Goal: Information Seeking & Learning: Learn about a topic

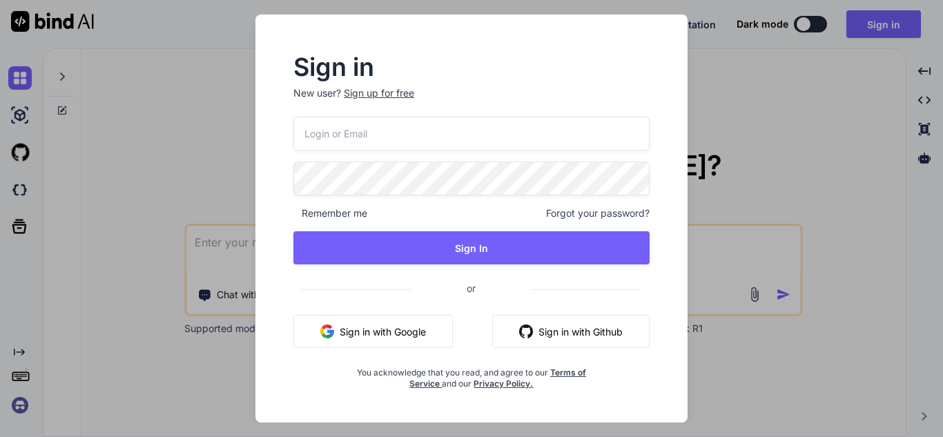
click at [409, 123] on input "email" at bounding box center [471, 134] width 356 height 34
paste input "[EMAIL_ADDRESS][DOMAIN_NAME]"
type input "[EMAIL_ADDRESS][DOMAIN_NAME]"
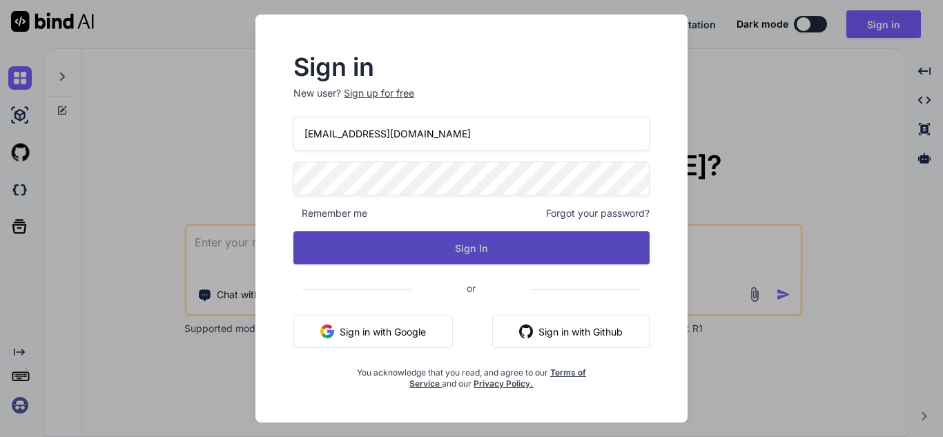
click at [436, 250] on button "Sign In" at bounding box center [471, 247] width 356 height 33
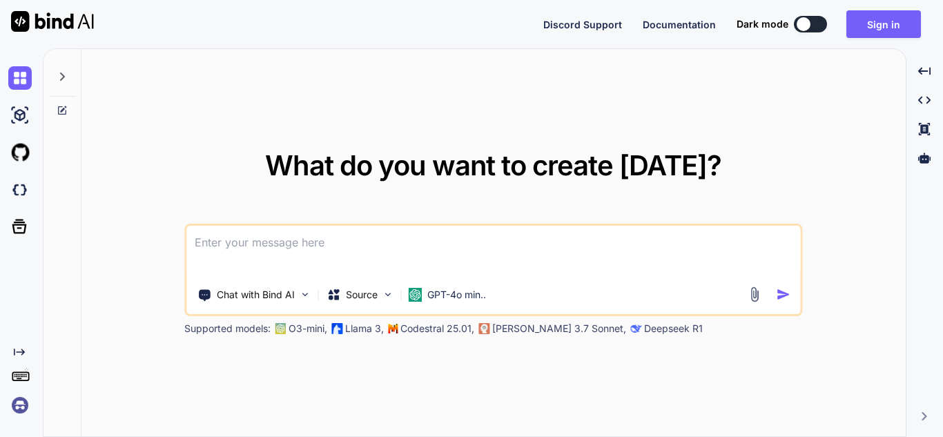
click at [477, 253] on textarea at bounding box center [493, 251] width 614 height 51
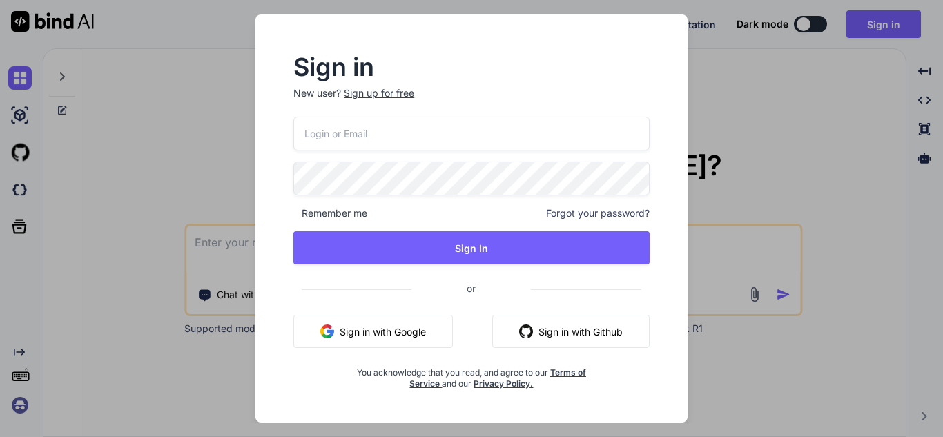
click at [455, 115] on p "New user? Sign up for free" at bounding box center [471, 101] width 356 height 30
click at [455, 119] on input "email" at bounding box center [471, 134] width 356 height 34
paste input "[EMAIL_ADDRESS][DOMAIN_NAME]"
type input "[EMAIL_ADDRESS][DOMAIN_NAME]"
click at [428, 196] on div "[EMAIL_ADDRESS][DOMAIN_NAME] Remember me Forgot your password? Sign In or Sign …" at bounding box center [471, 253] width 356 height 273
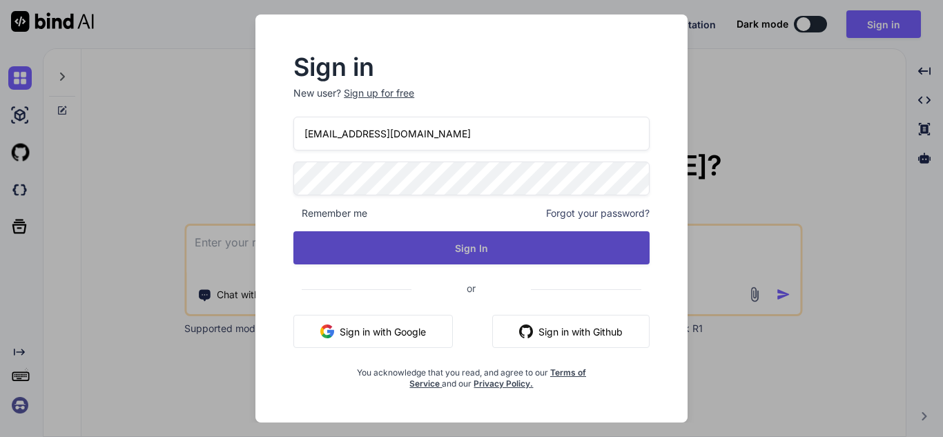
click at [460, 241] on button "Sign In" at bounding box center [471, 247] width 356 height 33
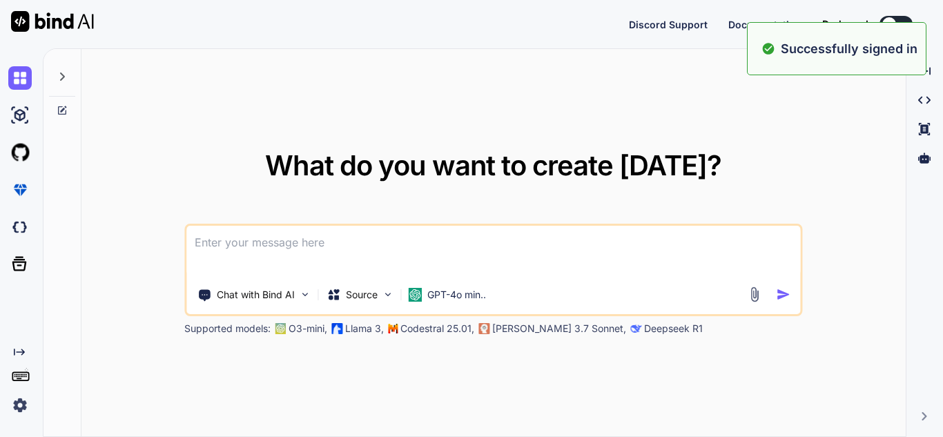
click at [402, 233] on textarea at bounding box center [493, 251] width 614 height 51
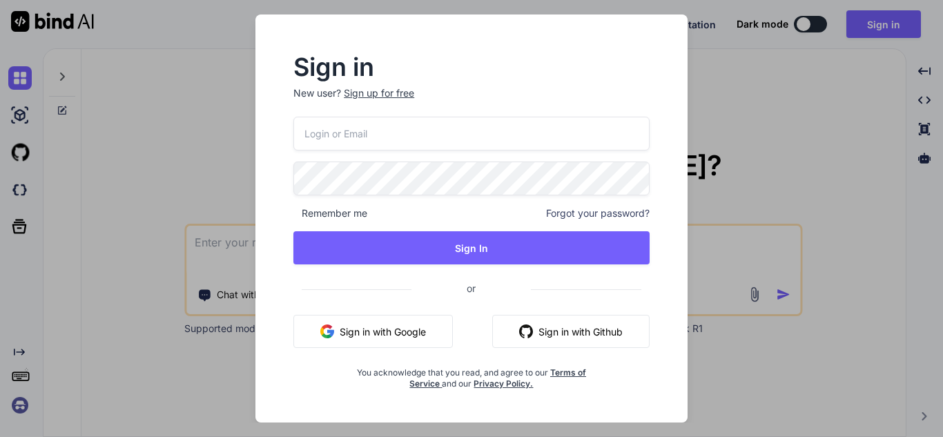
drag, startPoint x: 482, startPoint y: 126, endPoint x: 473, endPoint y: 133, distance: 11.5
click at [481, 126] on input "email" at bounding box center [471, 134] width 356 height 34
paste input "[EMAIL_ADDRESS][DOMAIN_NAME]"
type input "[EMAIL_ADDRESS][DOMAIN_NAME]"
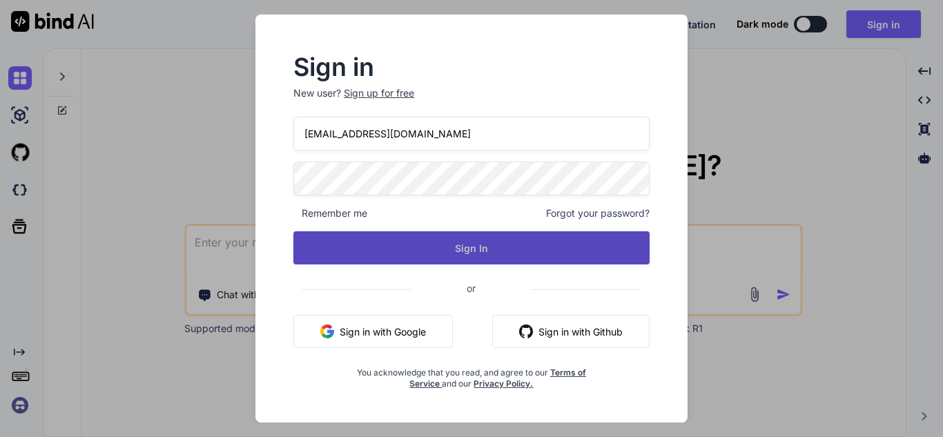
click at [429, 249] on button "Sign In" at bounding box center [471, 247] width 356 height 33
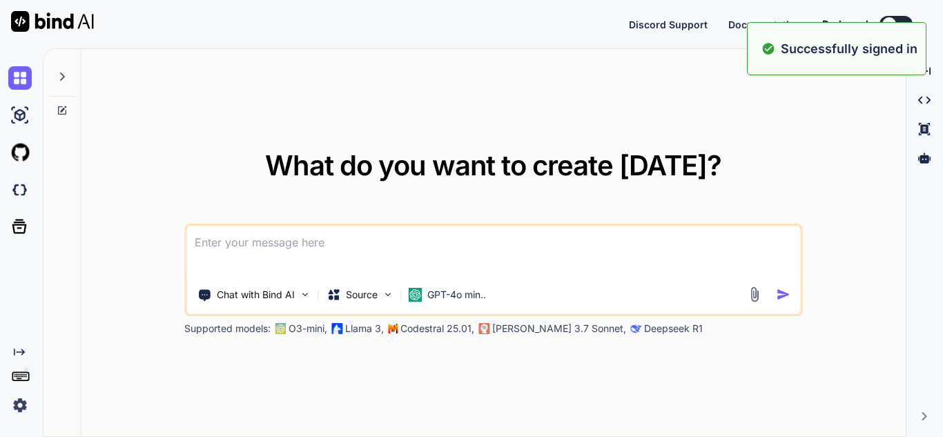
click at [436, 249] on textarea at bounding box center [493, 251] width 614 height 51
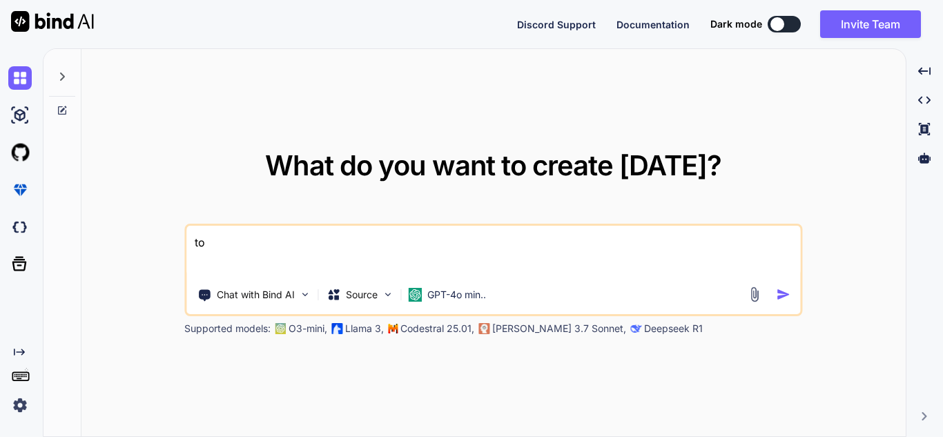
type textarea "t"
type textarea "Top 50 java interview programs based on number array string list and java 8"
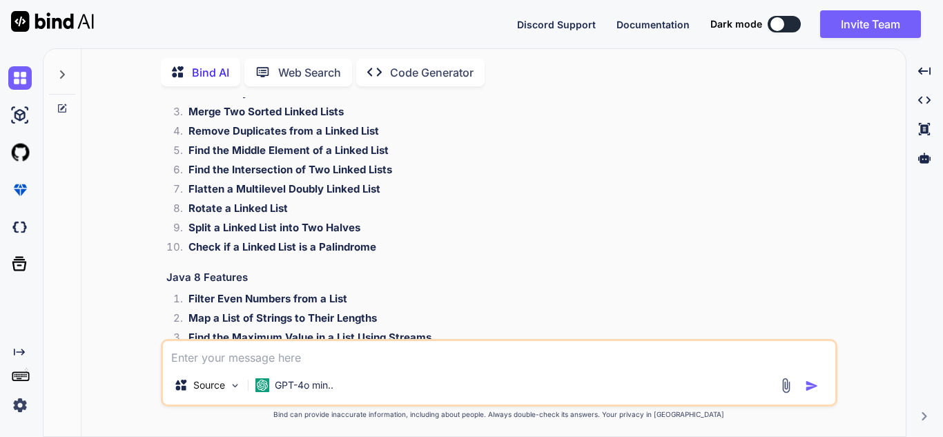
scroll to position [657, 0]
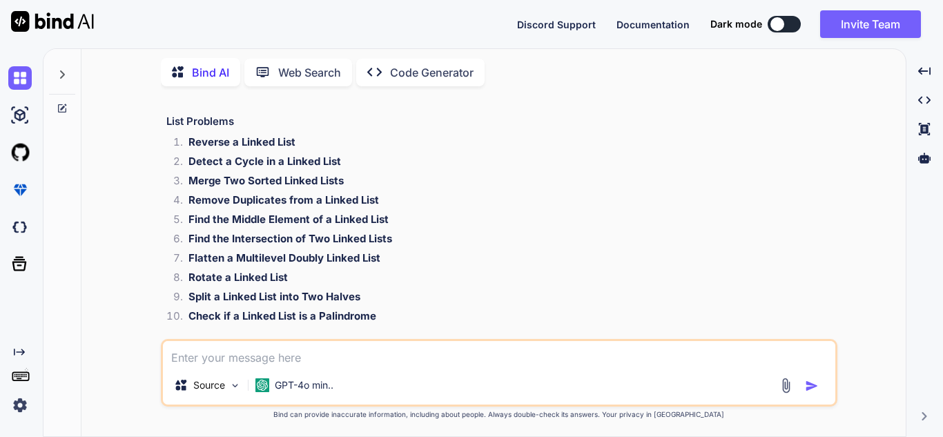
click at [184, 133] on div "Here’s a list of 50 Java interview programs that focus on arrays, strings, list…" at bounding box center [500, 160] width 668 height 1273
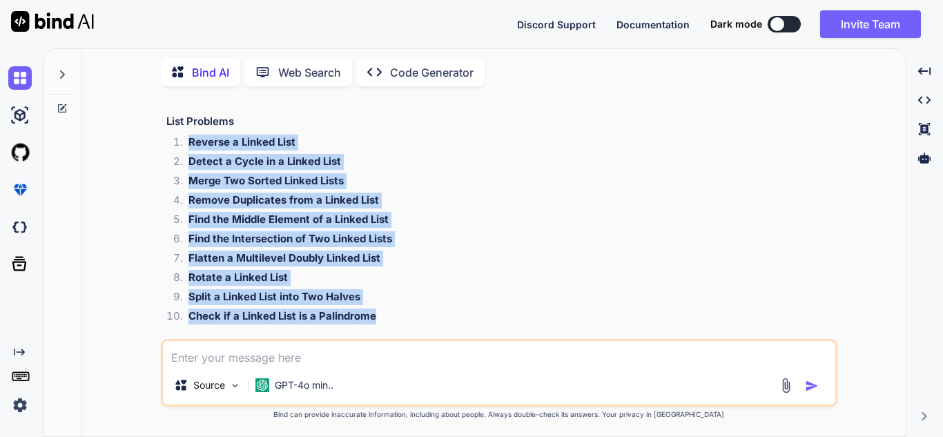
drag, startPoint x: 187, startPoint y: 140, endPoint x: 390, endPoint y: 309, distance: 264.1
click at [390, 309] on ol "Reverse a Linked List Detect a Cycle in a Linked List Merge Two Sorted Linked L…" at bounding box center [500, 231] width 668 height 193
click at [395, 304] on li "Split a Linked List into Two Halves" at bounding box center [505, 298] width 657 height 19
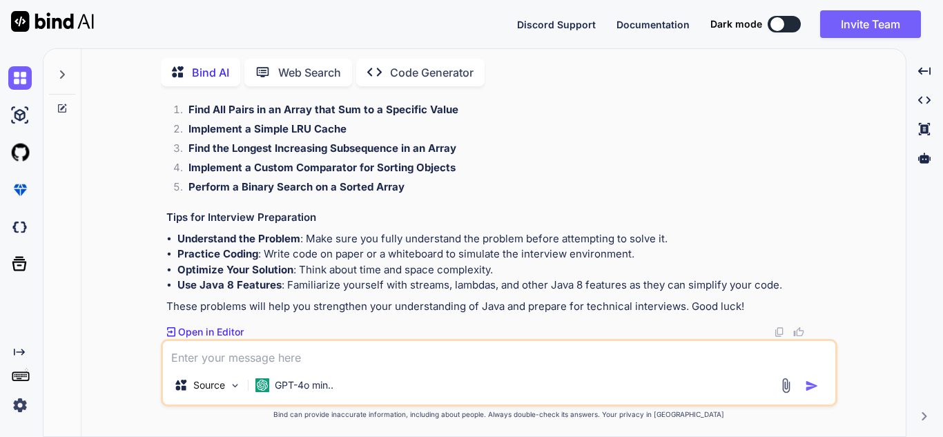
scroll to position [1071, 0]
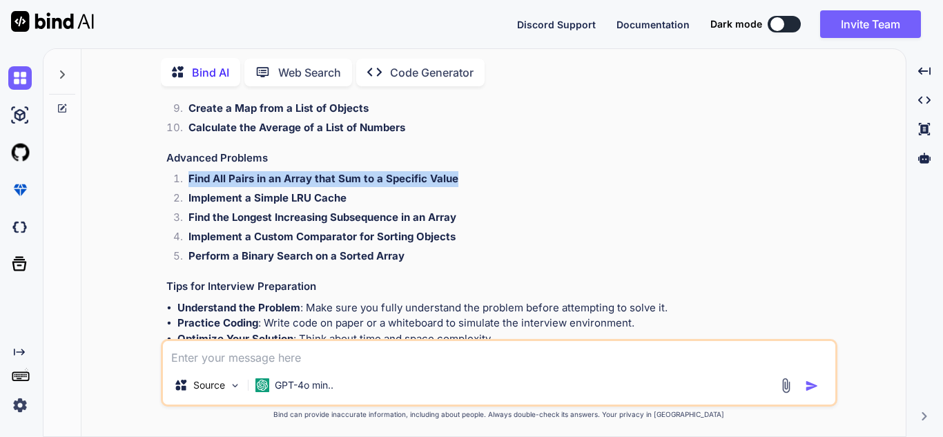
drag, startPoint x: 188, startPoint y: 176, endPoint x: 454, endPoint y: 185, distance: 265.9
click at [454, 185] on li "Find All Pairs in an Array that Sum to a Specific Value" at bounding box center [505, 180] width 657 height 19
click at [455, 186] on li "Find All Pairs in an Array that Sum to a Specific Value" at bounding box center [505, 180] width 657 height 19
drag, startPoint x: 460, startPoint y: 182, endPoint x: 188, endPoint y: 182, distance: 271.9
click at [188, 182] on li "Find All Pairs in an Array that Sum to a Specific Value" at bounding box center [505, 180] width 657 height 19
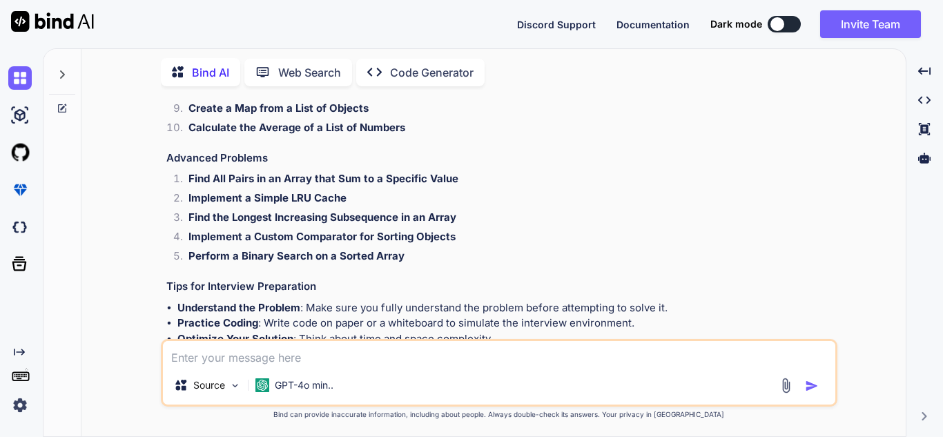
click at [223, 219] on strong "Find the Longest Increasing Subsequence in an Array" at bounding box center [322, 217] width 268 height 13
drag, startPoint x: 464, startPoint y: 181, endPoint x: 154, endPoint y: 187, distance: 310.6
click at [154, 187] on div "You Top 50 java interview programs based on number array string list and java 8…" at bounding box center [498, 266] width 813 height 339
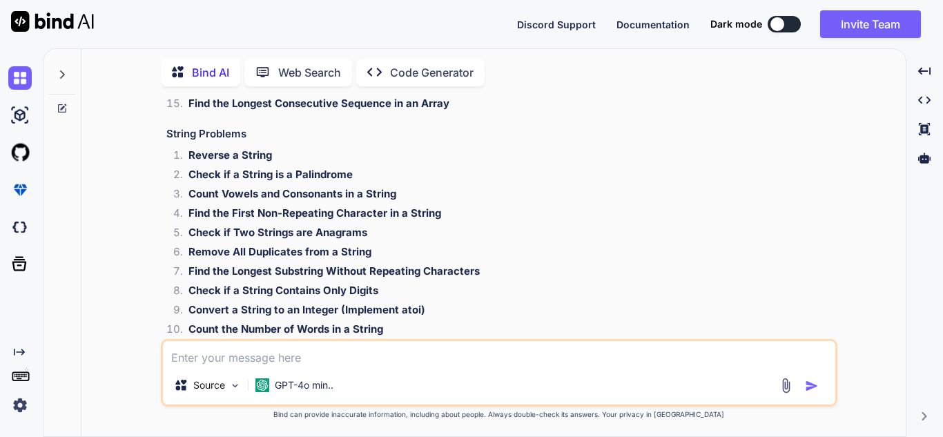
scroll to position [450, 0]
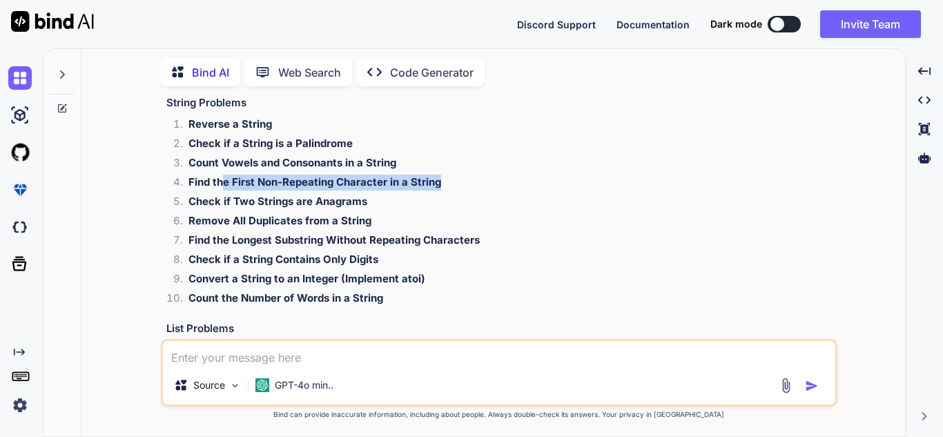
drag, startPoint x: 226, startPoint y: 183, endPoint x: 448, endPoint y: 181, distance: 222.2
click at [448, 181] on li "Find the First Non-Repeating Character in a String" at bounding box center [505, 184] width 657 height 19
click at [372, 197] on li "Check if Two Strings are Anagrams" at bounding box center [505, 203] width 657 height 19
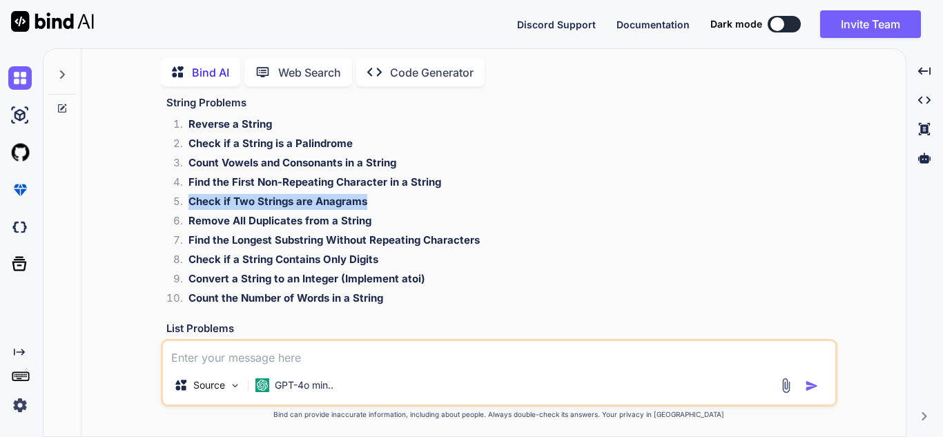
drag, startPoint x: 188, startPoint y: 197, endPoint x: 375, endPoint y: 199, distance: 187.0
click at [375, 199] on li "Check if Two Strings are Anagrams" at bounding box center [505, 203] width 657 height 19
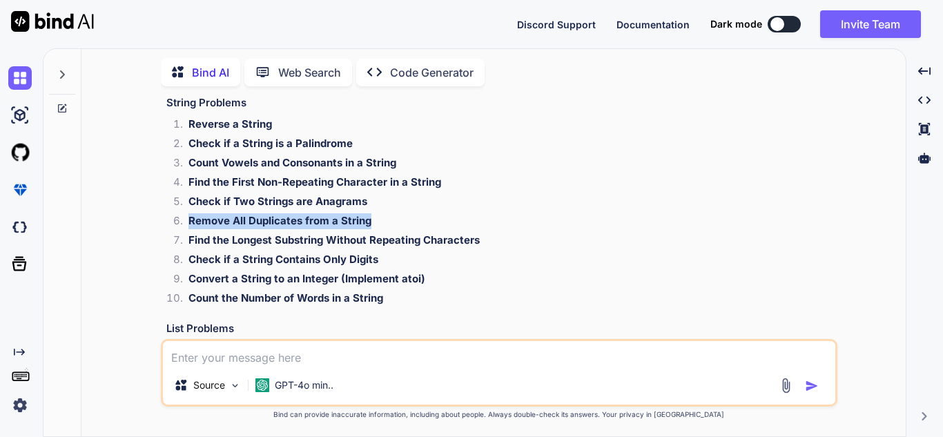
drag, startPoint x: 374, startPoint y: 222, endPoint x: 191, endPoint y: 224, distance: 182.9
click at [191, 224] on li "Remove All Duplicates from a String" at bounding box center [505, 222] width 657 height 19
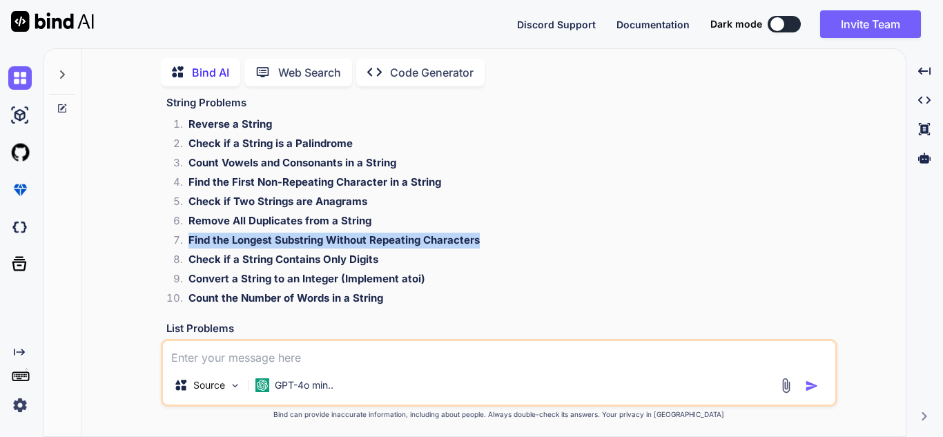
drag, startPoint x: 188, startPoint y: 239, endPoint x: 494, endPoint y: 247, distance: 305.9
click at [494, 247] on li "Find the Longest Substring Without Repeating Characters" at bounding box center [505, 242] width 657 height 19
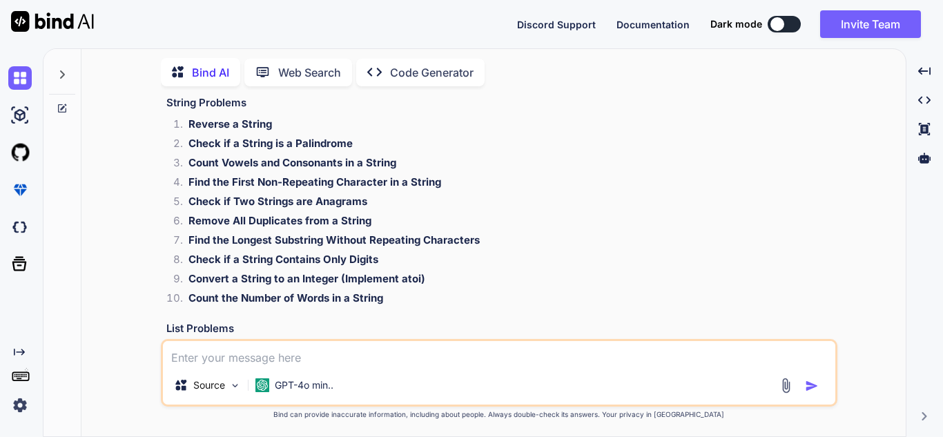
click at [433, 271] on li "Convert a String to an Integer (Implement atoi)" at bounding box center [505, 280] width 657 height 19
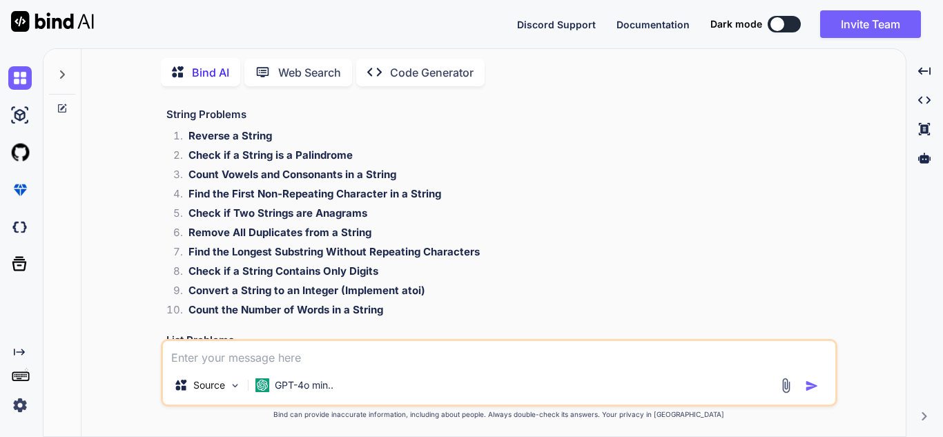
scroll to position [414, 0]
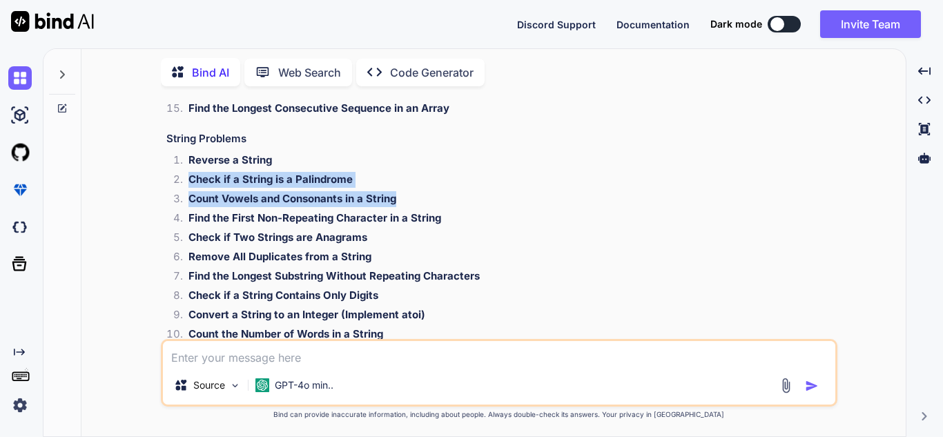
drag, startPoint x: 186, startPoint y: 176, endPoint x: 413, endPoint y: 192, distance: 227.6
click at [413, 192] on ol "Reverse a String Check if a String is a Palindrome Count Vowels and Consonants …" at bounding box center [500, 249] width 668 height 193
click at [418, 193] on li "Count Vowels and Consonants in a String" at bounding box center [505, 200] width 657 height 19
drag, startPoint x: 186, startPoint y: 213, endPoint x: 295, endPoint y: 197, distance: 110.2
click at [258, 202] on ol "Reverse a String Check if a String is a Palindrome Count Vowels and Consonants …" at bounding box center [500, 249] width 668 height 193
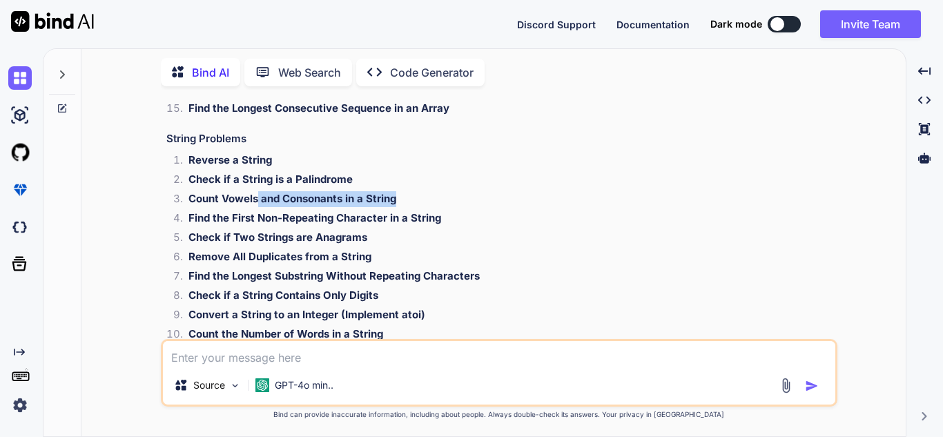
click at [478, 204] on li "Count Vowels and Consonants in a String" at bounding box center [505, 200] width 657 height 19
drag, startPoint x: 478, startPoint y: 204, endPoint x: 402, endPoint y: 224, distance: 79.4
click at [402, 224] on li "Find the First Non-Repeating Character in a String" at bounding box center [505, 220] width 657 height 19
drag, startPoint x: 187, startPoint y: 219, endPoint x: 362, endPoint y: 202, distance: 175.4
click at [360, 202] on ol "Reverse a String Check if a String is a Palindrome Count Vowels and Consonants …" at bounding box center [500, 249] width 668 height 193
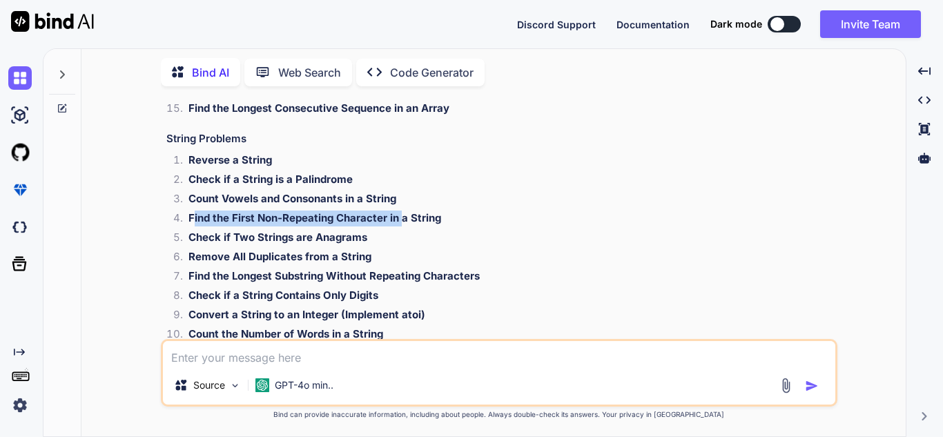
drag, startPoint x: 193, startPoint y: 215, endPoint x: 403, endPoint y: 212, distance: 210.5
click at [403, 212] on strong "Find the First Non-Repeating Character in a String" at bounding box center [314, 217] width 253 height 13
click at [467, 222] on li "Find the First Non-Repeating Character in a String" at bounding box center [505, 220] width 657 height 19
drag, startPoint x: 438, startPoint y: 221, endPoint x: 189, endPoint y: 224, distance: 249.2
click at [189, 224] on strong "Find the First Non-Repeating Character in a String" at bounding box center [314, 217] width 253 height 13
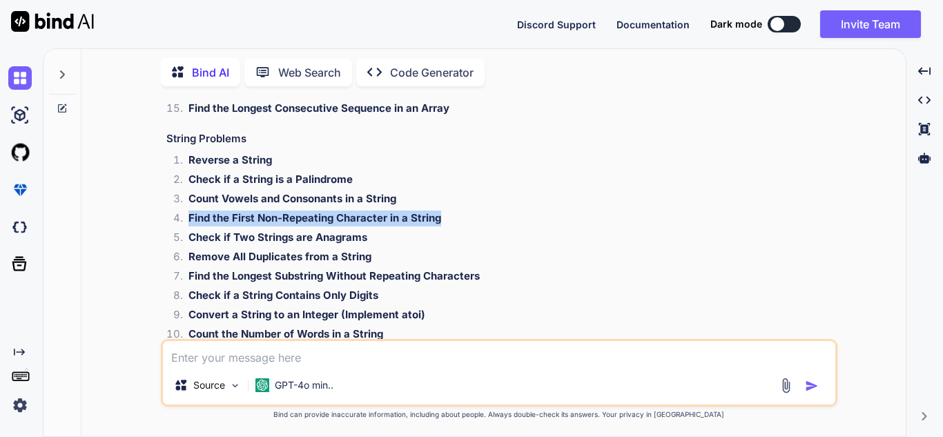
copy strong "Find the First Non-Repeating Character in a String"
click at [262, 356] on textarea at bounding box center [499, 353] width 672 height 25
paste textarea "Find the First Non-Repeating Character in a String"
type textarea "Find the First Non-Repeating Character in a String"
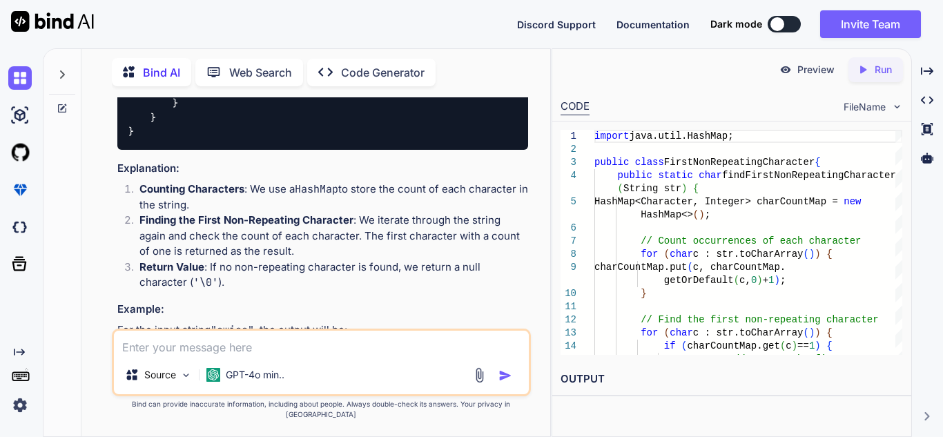
scroll to position [1901, 0]
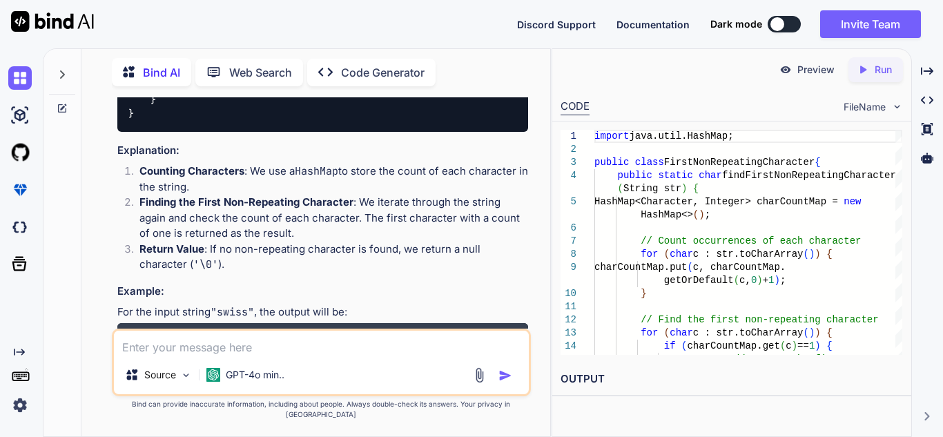
drag, startPoint x: 410, startPoint y: 240, endPoint x: 554, endPoint y: 322, distance: 165.1
click at [554, 322] on div "1 2 3 4 5 6 7 8 9 10 11 12 13 14 15 import java.util.HashMap; public class Firs…" at bounding box center [731, 242] width 359 height 242
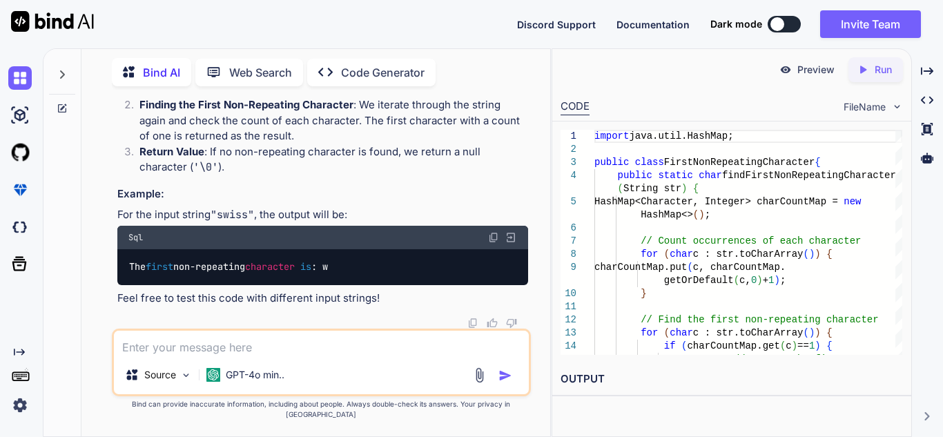
scroll to position [2171, 0]
drag, startPoint x: 268, startPoint y: 163, endPoint x: 302, endPoint y: 165, distance: 34.6
click at [302, 165] on li "Return Value : If no non-repeating character is found, we return a null charact…" at bounding box center [328, 159] width 400 height 31
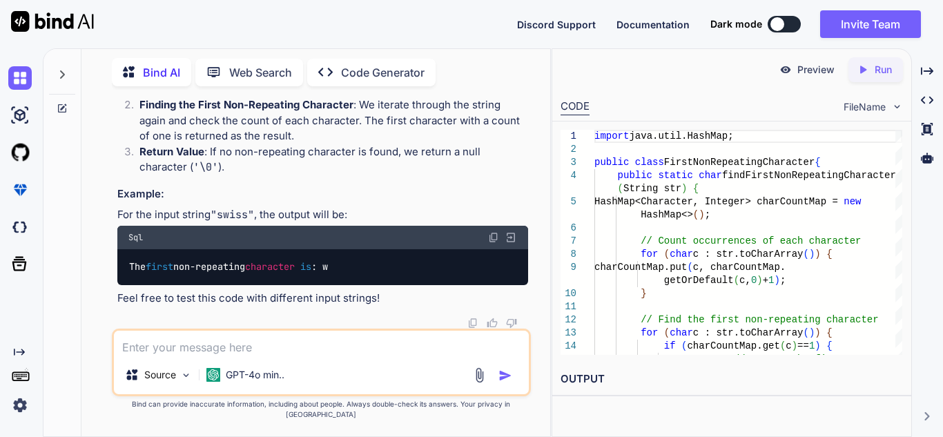
drag, startPoint x: 302, startPoint y: 165, endPoint x: 330, endPoint y: 88, distance: 82.1
click at [330, 88] on div "Bind AI Web Search Created with Pixso. Code Generator" at bounding box center [321, 71] width 419 height 39
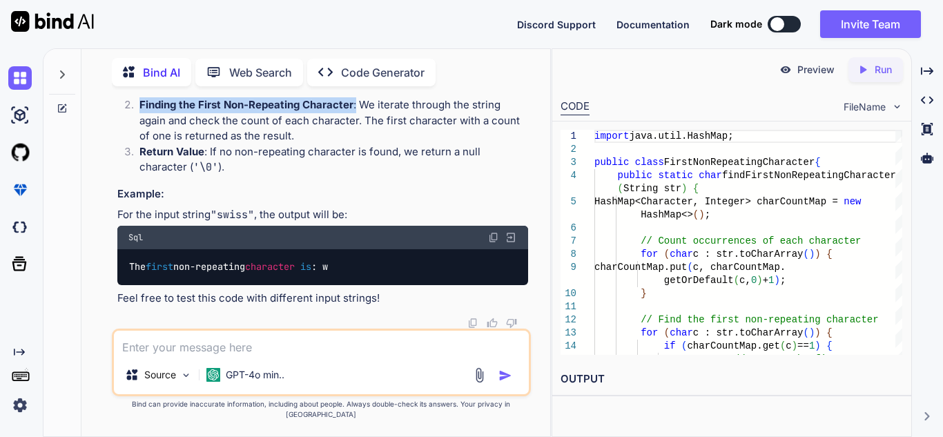
drag, startPoint x: 137, startPoint y: 113, endPoint x: 356, endPoint y: 115, distance: 218.8
click at [356, 115] on li "Finding the First Non-Repeating Character : We iterate through the string again…" at bounding box center [328, 120] width 400 height 47
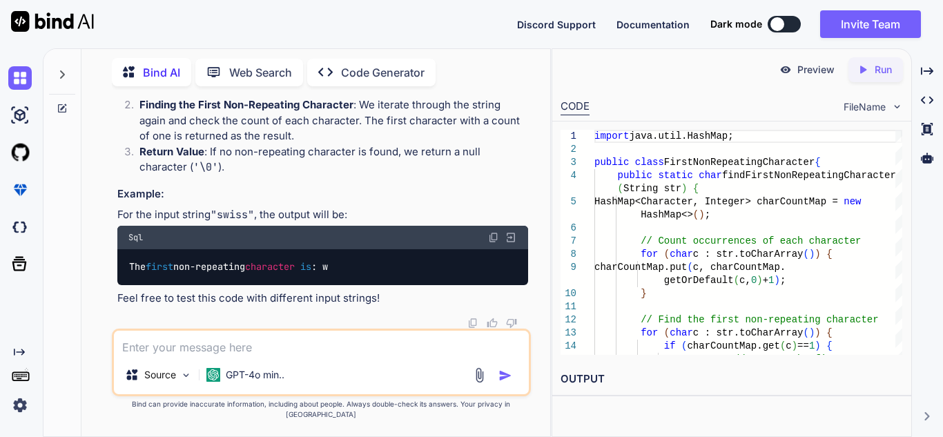
click at [367, 113] on li "Finding the First Non-Repeating Character : We iterate through the string again…" at bounding box center [328, 120] width 400 height 47
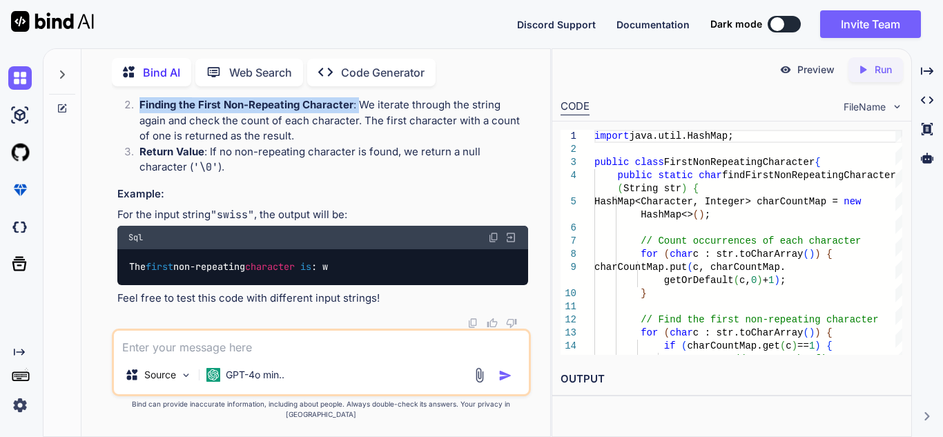
drag, startPoint x: 361, startPoint y: 109, endPoint x: 452, endPoint y: 110, distance: 91.1
click at [452, 110] on ol "Counting Characters : We use a HashMap to store the count of each character in …" at bounding box center [322, 120] width 411 height 109
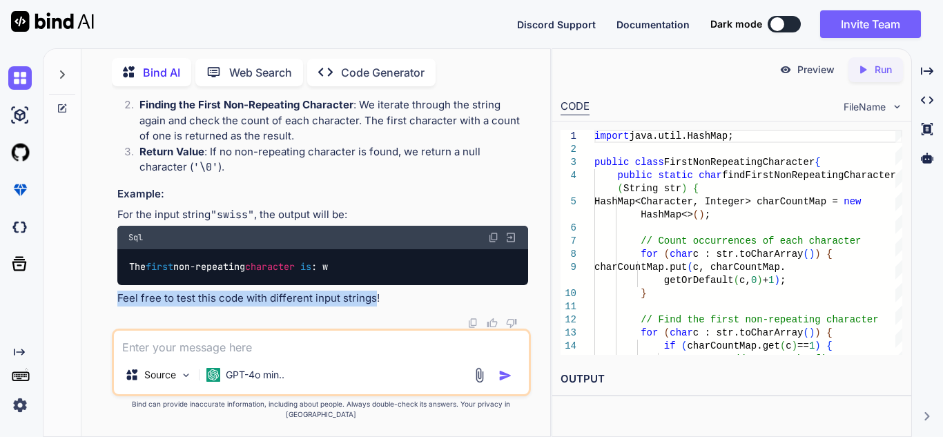
drag, startPoint x: 373, startPoint y: 307, endPoint x: 115, endPoint y: 312, distance: 258.2
click at [115, 312] on div "You Top 50 java interview programs based on number array string list and java 8…" at bounding box center [323, 212] width 416 height 231
click at [113, 309] on div "You Top 50 java interview programs based on number array string list and java 8…" at bounding box center [321, 266] width 419 height 339
drag, startPoint x: 115, startPoint y: 306, endPoint x: 377, endPoint y: 294, distance: 262.5
click at [377, 294] on div "You Top 50 java interview programs based on number array string list and java 8…" at bounding box center [323, 212] width 416 height 231
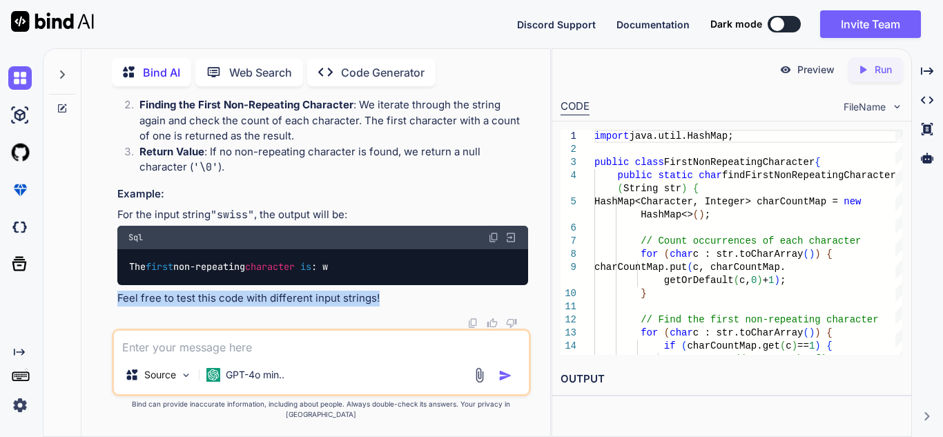
drag, startPoint x: 382, startPoint y: 306, endPoint x: 112, endPoint y: 313, distance: 270.6
click at [112, 313] on div "You Top 50 java interview programs based on number array string list and java 8…" at bounding box center [321, 266] width 419 height 339
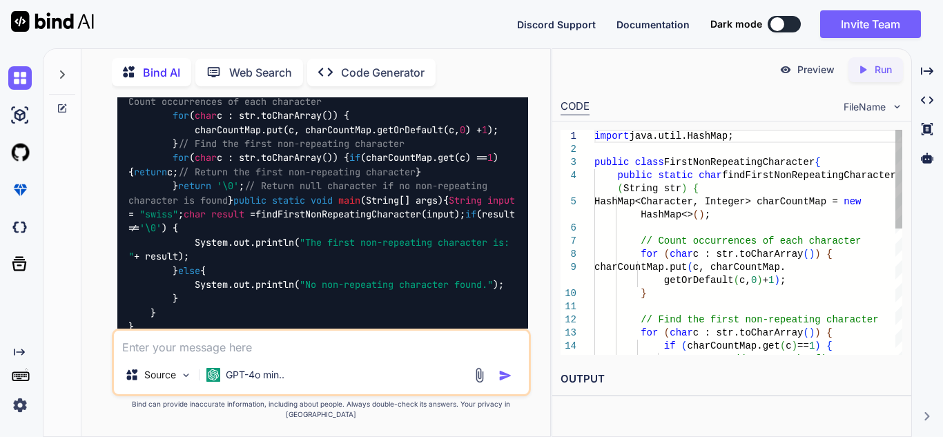
scroll to position [0, 0]
click at [681, 262] on div "import java.util.HashMap; public class FirstNonRepeatingCharacter { public stat…" at bounding box center [748, 385] width 308 height 511
click at [669, 254] on div "import java.util.HashMap; public class FirstNonRepeatingCharacter { public stat…" at bounding box center [748, 385] width 308 height 511
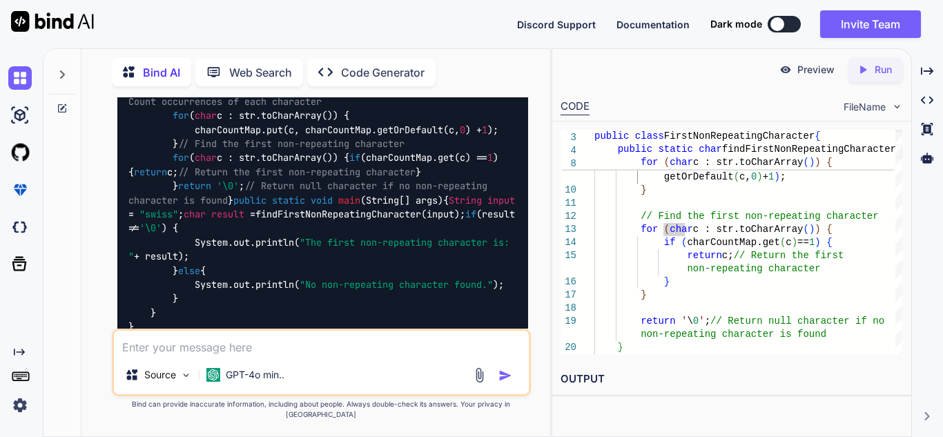
scroll to position [1342, 0]
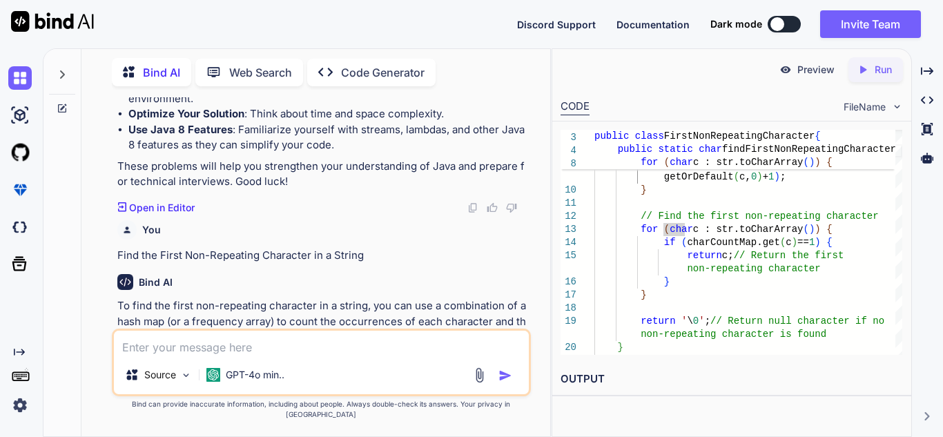
type textarea "import java.util.HashMap; public class FirstNonRepeatingCharacter { public stat…"
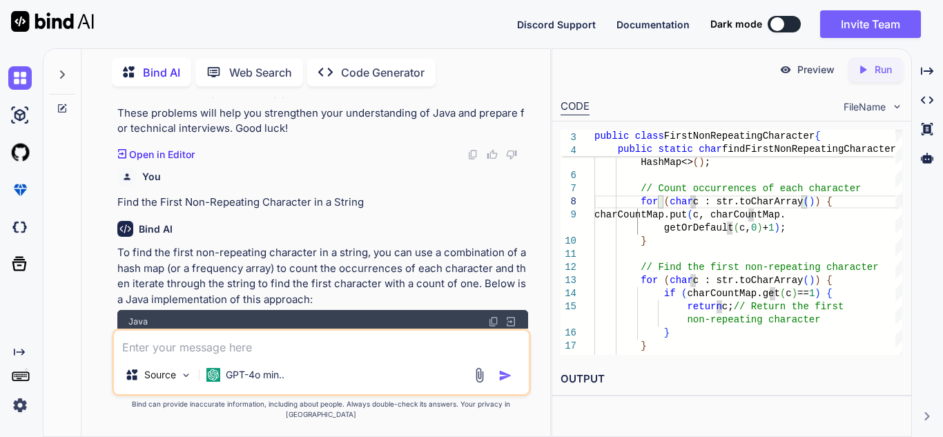
scroll to position [1549, 0]
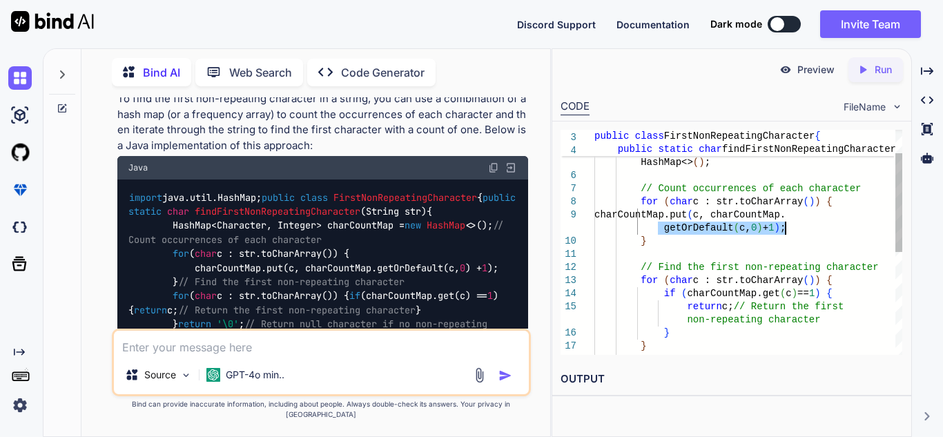
drag, startPoint x: 658, startPoint y: 225, endPoint x: 787, endPoint y: 231, distance: 128.5
click at [787, 231] on div "// Count occurrences of each character for ( char c : str.toCharArray ( ) ) { c…" at bounding box center [748, 332] width 308 height 511
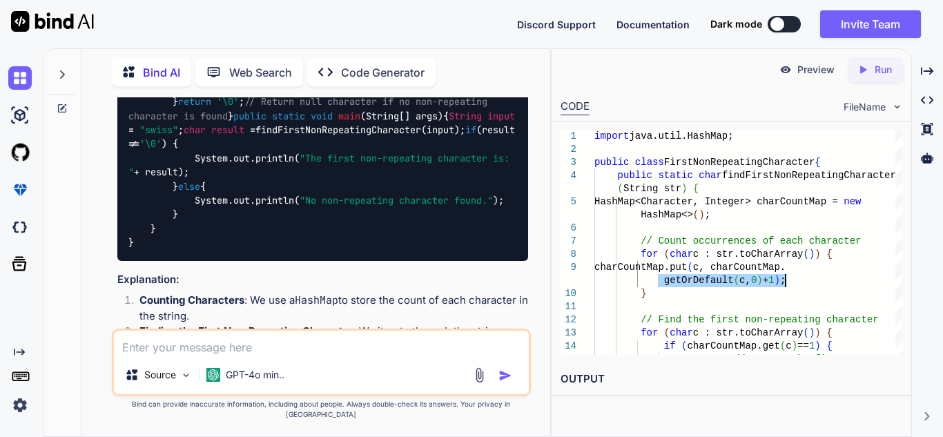
scroll to position [1864, 0]
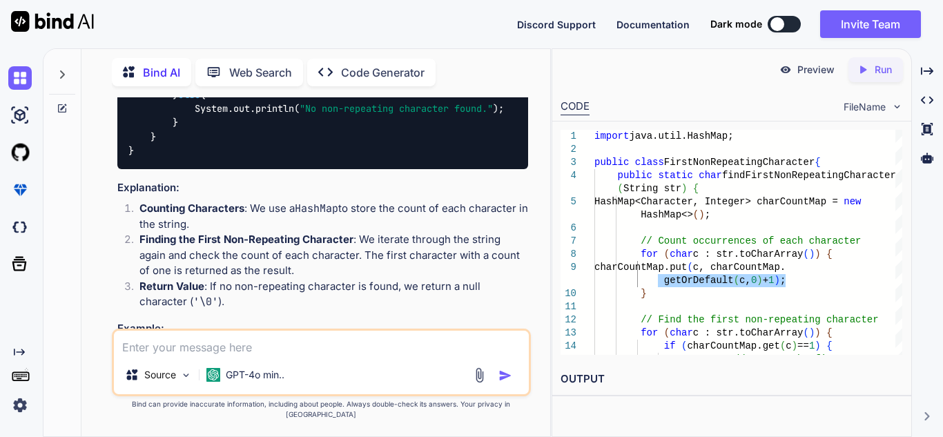
click at [178, 355] on textarea at bounding box center [321, 343] width 415 height 25
type textarea "m"
type textarea "chain of responsiblity principal"
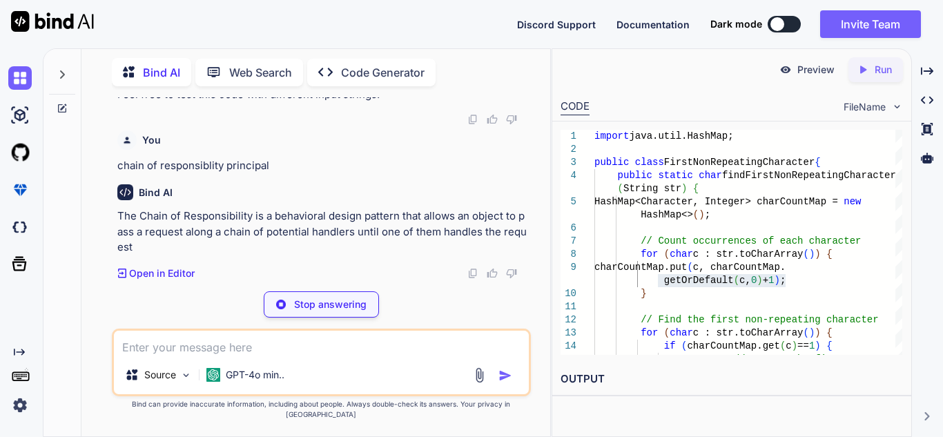
scroll to position [2374, 0]
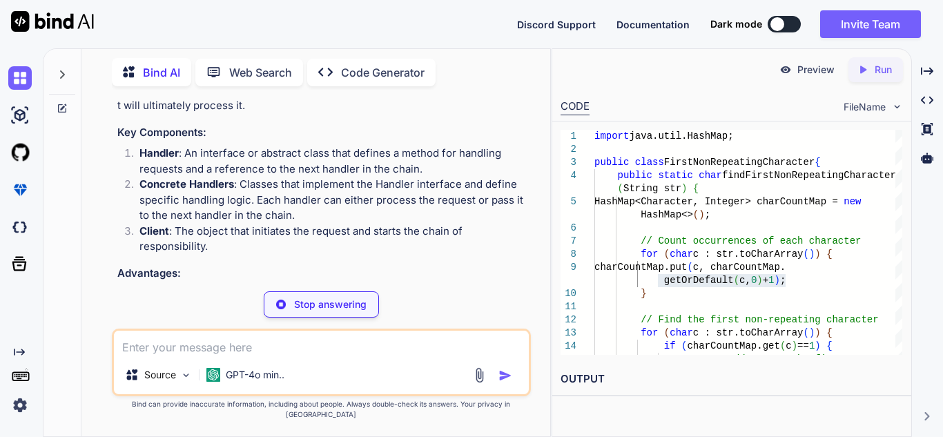
drag, startPoint x: 371, startPoint y: 222, endPoint x: 410, endPoint y: 239, distance: 43.0
click at [410, 114] on p "The Chain of Responsibility is a behavioral design pattern that allows an objec…" at bounding box center [322, 75] width 411 height 78
click at [426, 114] on p "The Chain of Responsibility is a behavioral design pattern that allows an objec…" at bounding box center [322, 75] width 411 height 78
drag, startPoint x: 467, startPoint y: 222, endPoint x: 513, endPoint y: 223, distance: 45.6
click at [513, 114] on p "The Chain of Responsibility is a behavioral design pattern that allows an objec…" at bounding box center [322, 75] width 411 height 78
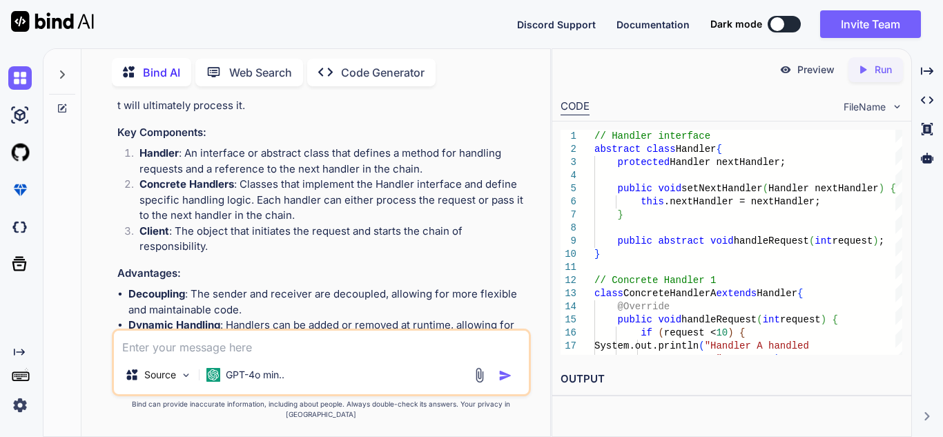
click at [436, 114] on p "The Chain of Responsibility is a behavioral design pattern that allows an objec…" at bounding box center [322, 75] width 411 height 78
drag, startPoint x: 118, startPoint y: 226, endPoint x: 536, endPoint y: 239, distance: 418.5
click at [536, 239] on div "You Top 50 java interview programs based on number array string list and java 8…" at bounding box center [321, 266] width 458 height 339
click at [489, 114] on p "The Chain of Responsibility is a behavioral design pattern that allows an objec…" at bounding box center [322, 75] width 411 height 78
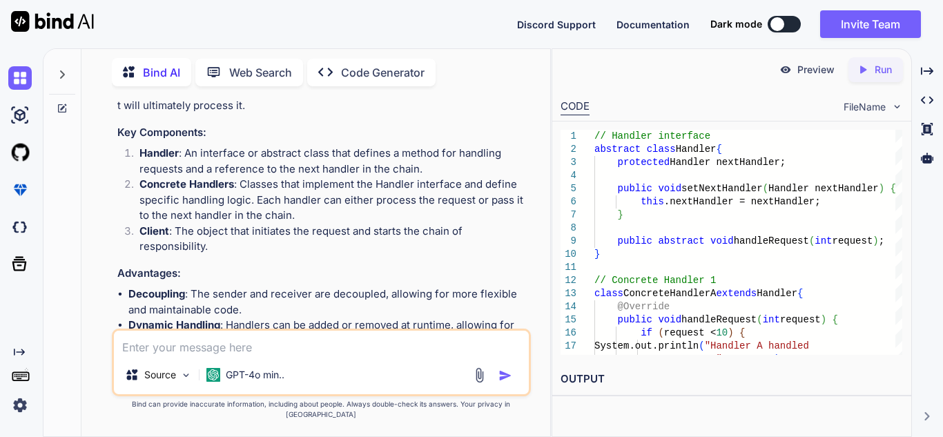
drag, startPoint x: 516, startPoint y: 222, endPoint x: 137, endPoint y: 258, distance: 379.9
click at [137, 114] on p "The Chain of Responsibility is a behavioral design pattern that allows an objec…" at bounding box center [322, 75] width 411 height 78
click at [206, 114] on p "The Chain of Responsibility is a behavioral design pattern that allows an objec…" at bounding box center [322, 75] width 411 height 78
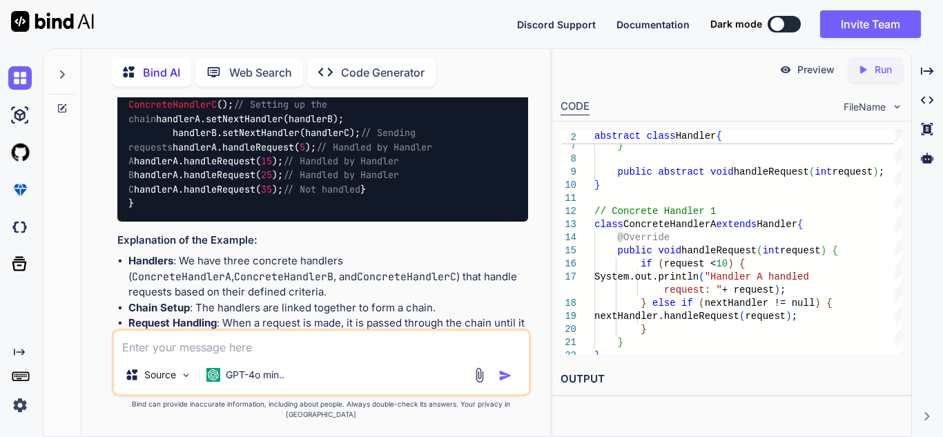
scroll to position [3271, 0]
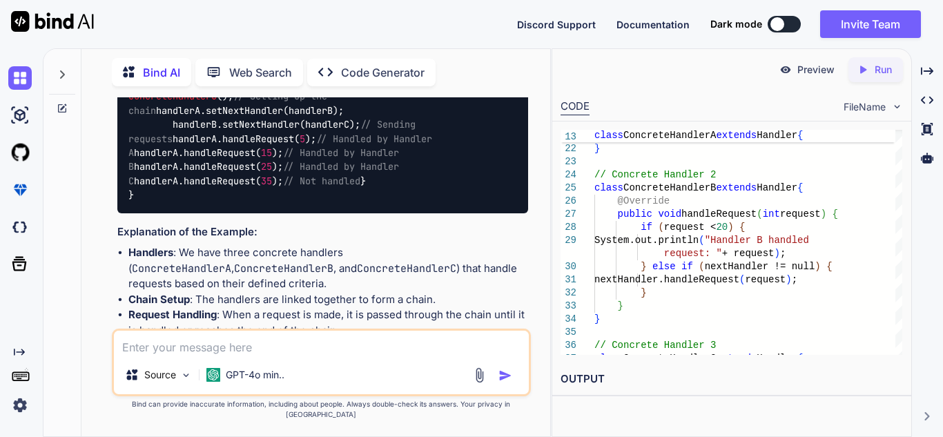
click at [338, 355] on textarea at bounding box center [321, 343] width 415 height 25
paste textarea "Why do we serialise [PERSON_NAME] class ? Ans : At any point , we would still b…"
type textarea "Why do we serialise [PERSON_NAME] class ? Ans : At any point , we would still b…"
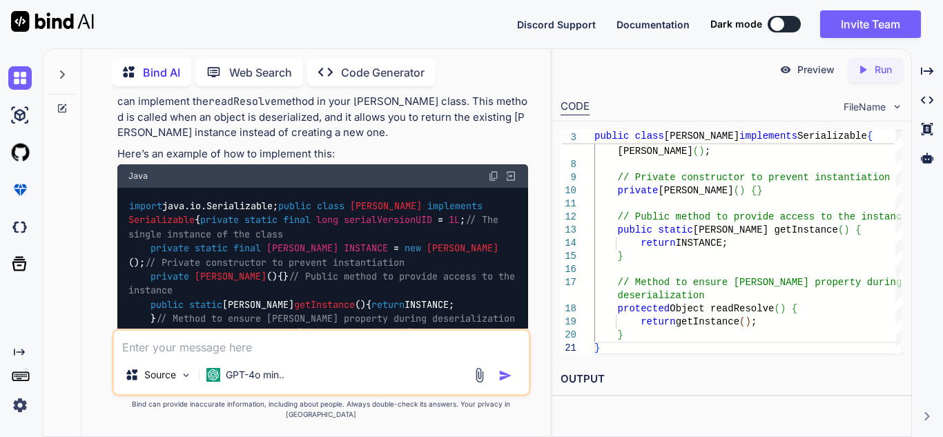
scroll to position [4149, 0]
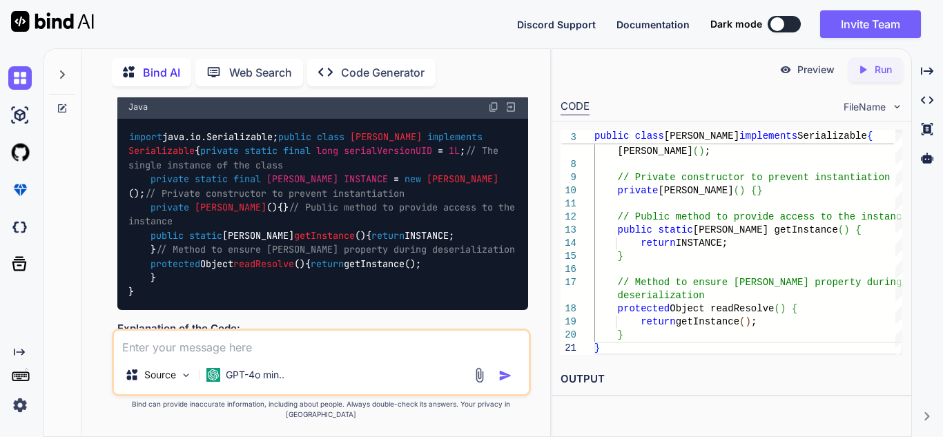
drag, startPoint x: 198, startPoint y: 260, endPoint x: 271, endPoint y: 261, distance: 72.5
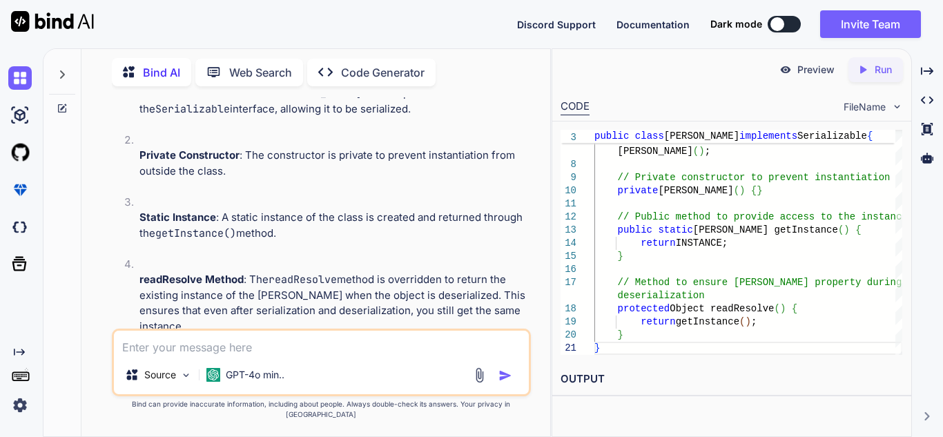
scroll to position [4287, 0]
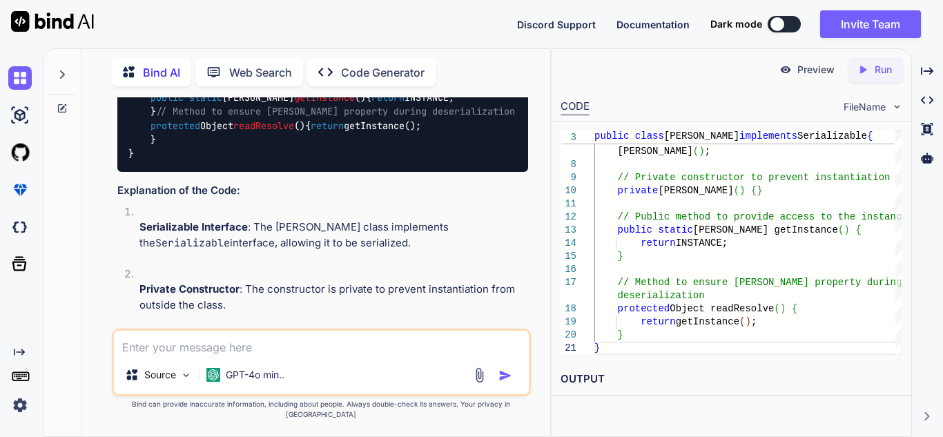
drag, startPoint x: 219, startPoint y: 286, endPoint x: 307, endPoint y: 298, distance: 89.2
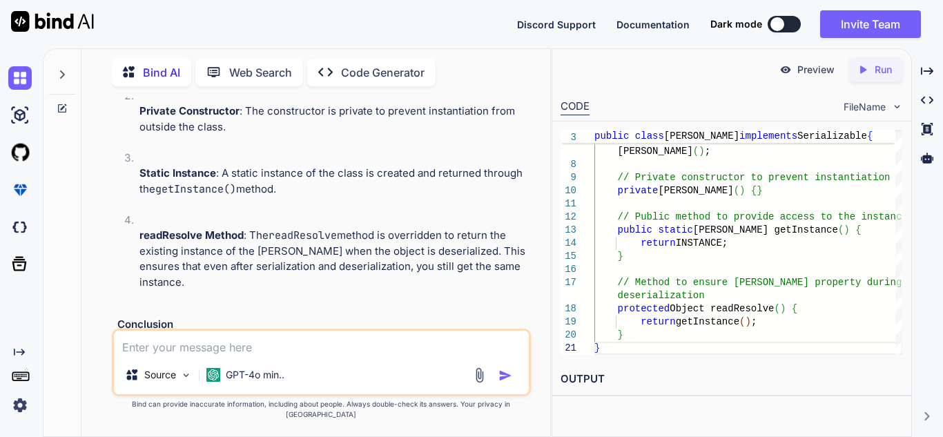
scroll to position [4334, 0]
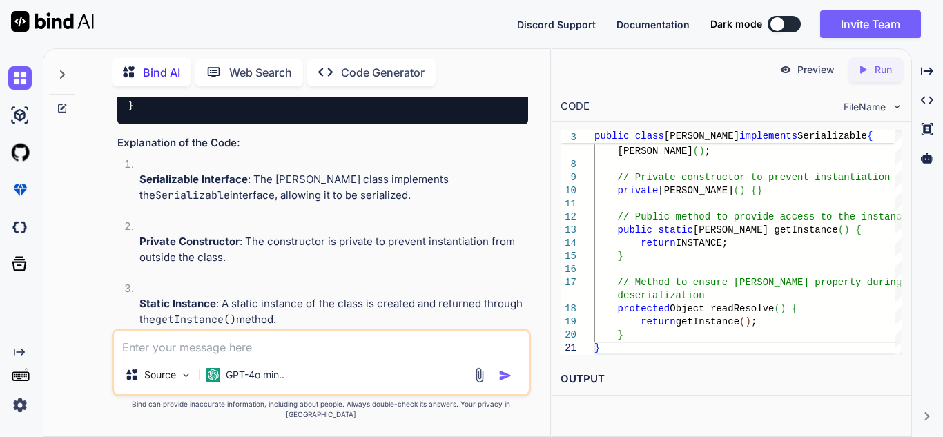
drag, startPoint x: 265, startPoint y: 146, endPoint x: 520, endPoint y: 175, distance: 256.3
click at [209, 355] on textarea at bounding box center [321, 343] width 415 height 25
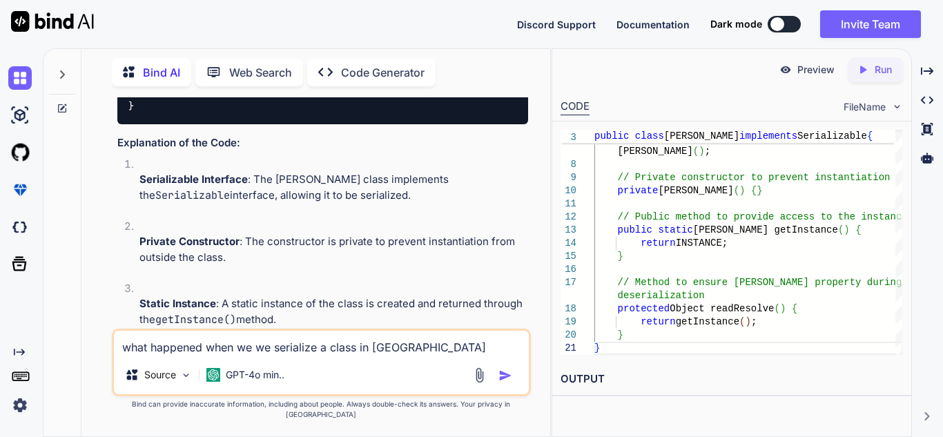
type textarea "what happened when we we serialize a class in [GEOGRAPHIC_DATA]"
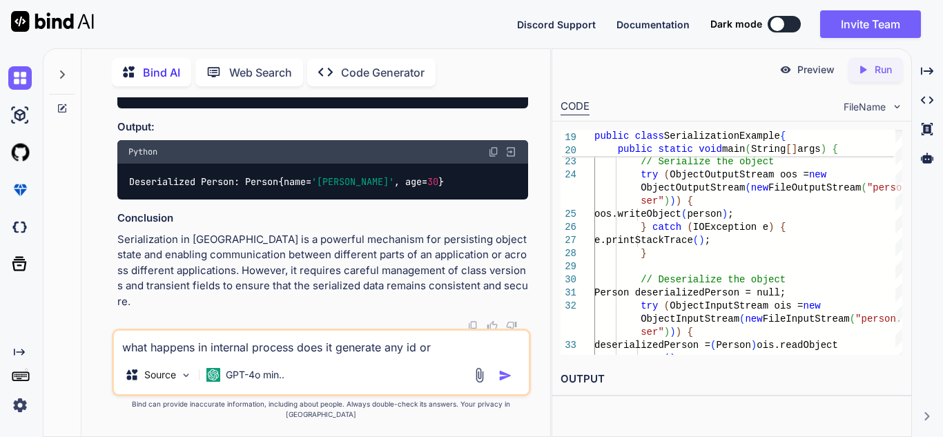
scroll to position [6067, 0]
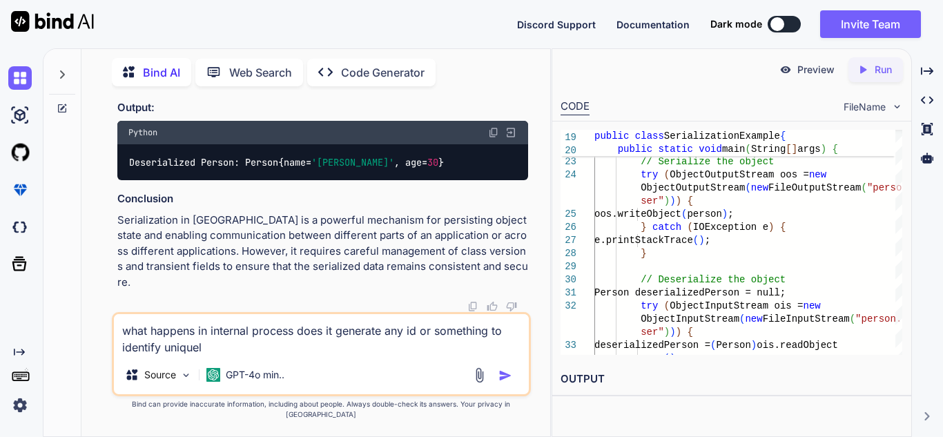
type textarea "what happens in internal process does it generate any id or something to identi…"
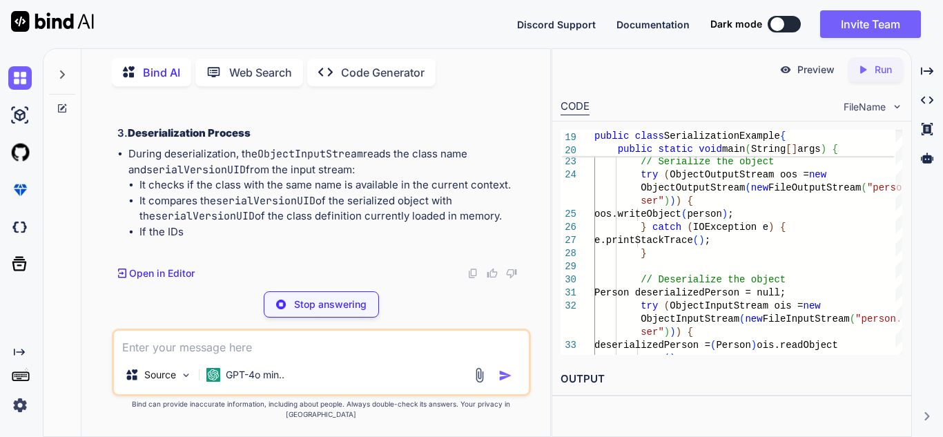
scroll to position [6934, 0]
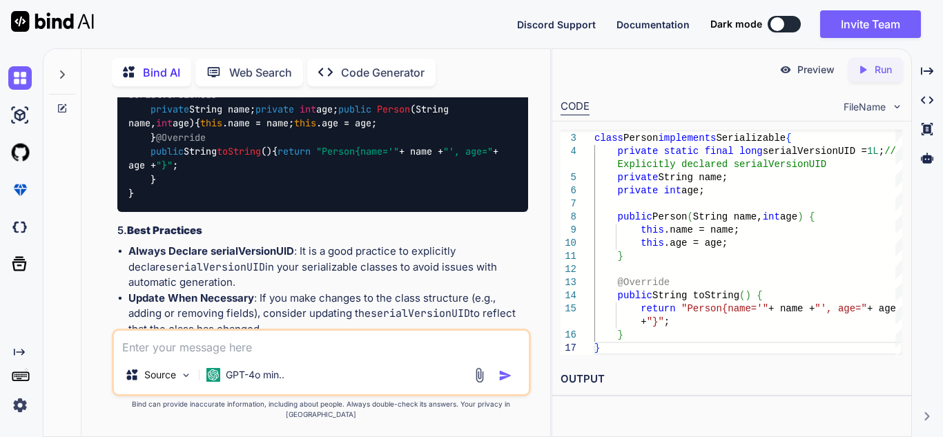
drag, startPoint x: 178, startPoint y: 231, endPoint x: 518, endPoint y: 230, distance: 340.3
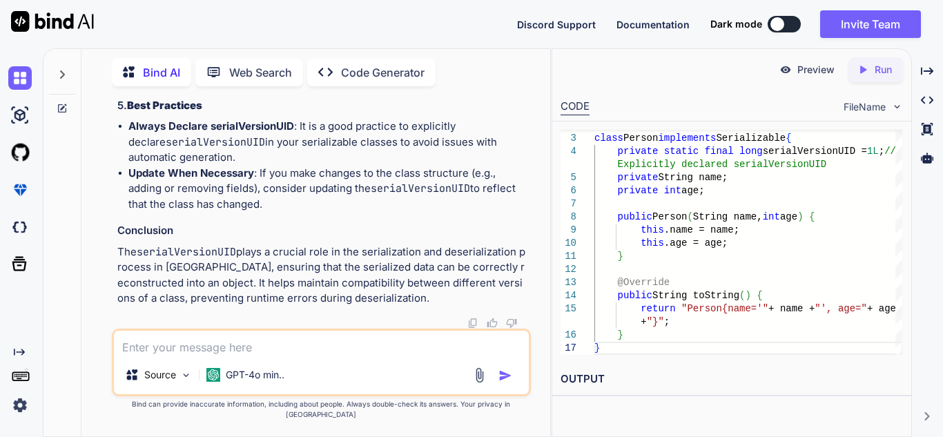
drag, startPoint x: 174, startPoint y: 155, endPoint x: 393, endPoint y: 146, distance: 219.0
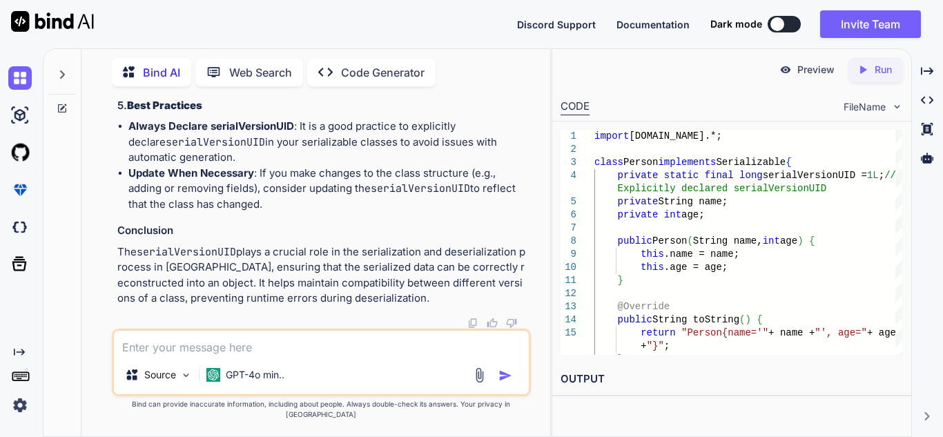
scroll to position [7733, 0]
click at [200, 345] on textarea at bounding box center [321, 343] width 415 height 25
click at [223, 353] on textarea "how to serialize a simple employee class before" at bounding box center [321, 343] width 415 height 25
click at [360, 355] on textarea "how to serialize a employee class before" at bounding box center [321, 343] width 415 height 25
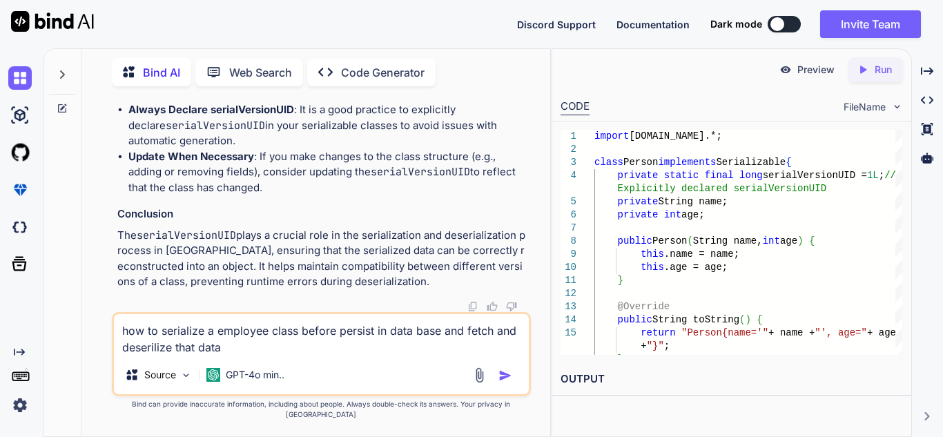
type textarea "how to serialize a employee class before persist in data base and fetch and des…"
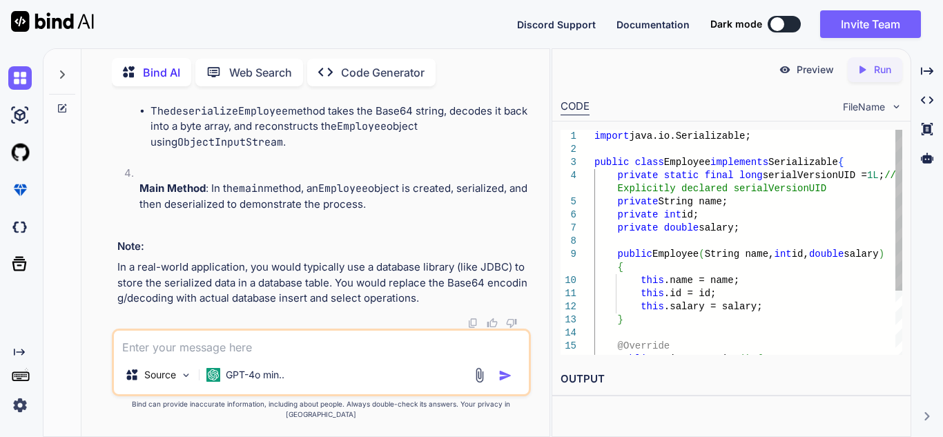
scroll to position [8591, 0]
drag, startPoint x: 551, startPoint y: 146, endPoint x: 894, endPoint y: 153, distance: 343.8
click at [894, 153] on div "Bind AI Web Search Created with Pixso. Code Generator You Top 50 java interview…" at bounding box center [493, 242] width 900 height 389
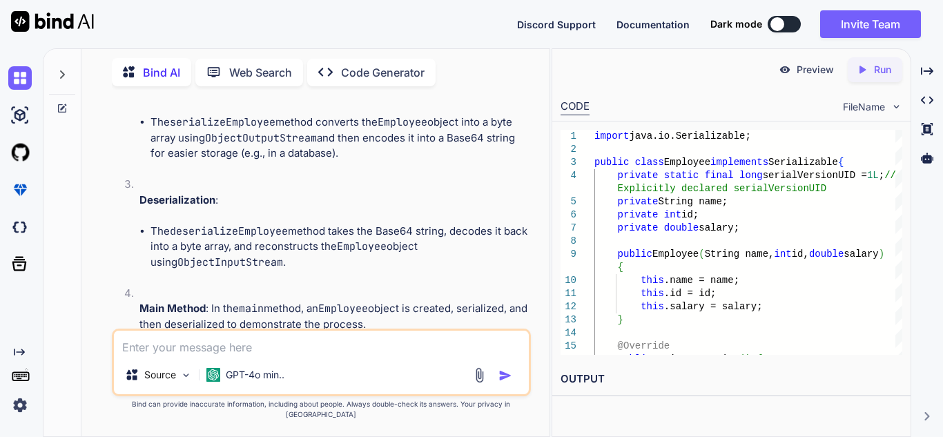
scroll to position [8453, 0]
drag, startPoint x: 148, startPoint y: 215, endPoint x: 278, endPoint y: 242, distance: 132.5
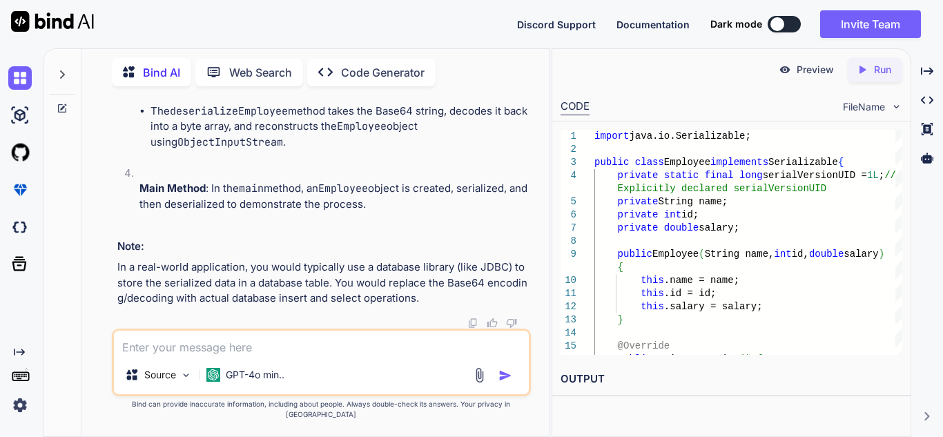
scroll to position [8868, 0]
drag, startPoint x: 166, startPoint y: 265, endPoint x: 505, endPoint y: 219, distance: 342.7
drag, startPoint x: 347, startPoint y: 288, endPoint x: 277, endPoint y: 226, distance: 93.8
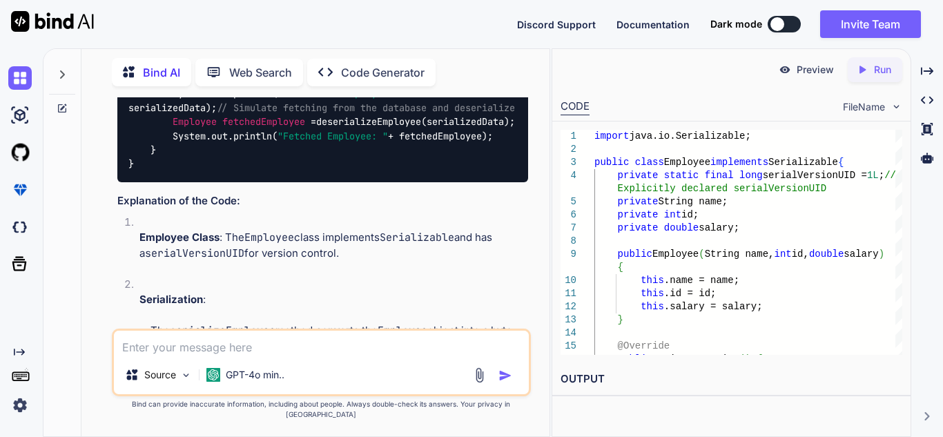
scroll to position [8039, 0]
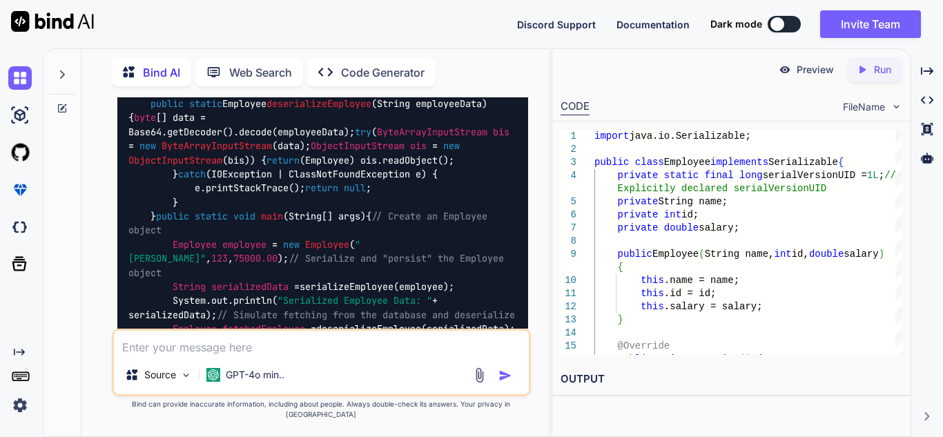
drag, startPoint x: 177, startPoint y: 300, endPoint x: 89, endPoint y: 273, distance: 91.5
click at [89, 273] on div "Bind AI Web Search Created with Pixso. Code Generator You Top 50 java interview…" at bounding box center [315, 244] width 468 height 384
copy p "how to serialize a employee class before persist in data base and fetch and des…"
click at [233, 355] on textarea at bounding box center [321, 343] width 415 height 25
paste textarea "how to serialize a employee class before persist in data base and fetch and des…"
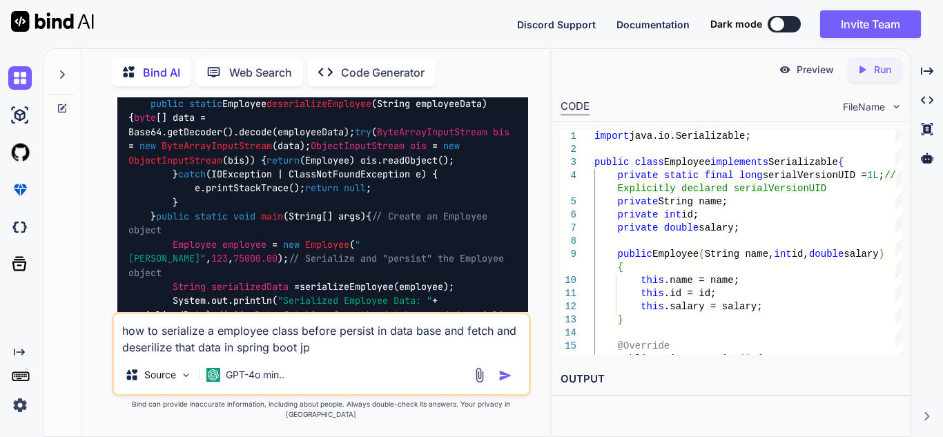
type textarea "how to serialize a employee class before persist in data base and fetch and des…"
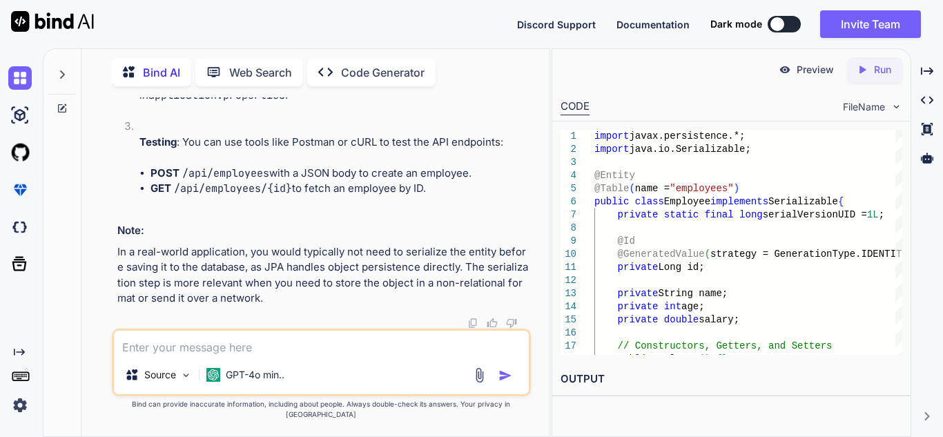
scroll to position [12267, 0]
type textarea "and what are the benifits of doing this"
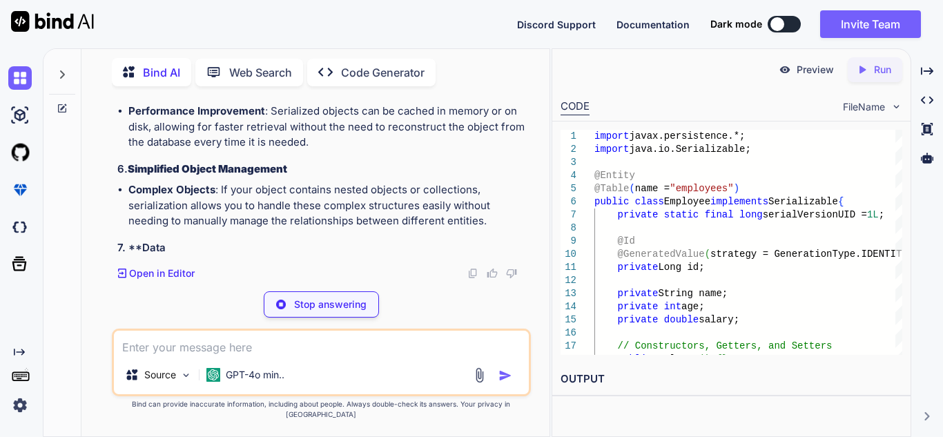
scroll to position [13448, 0]
